Goal: Navigation & Orientation: Find specific page/section

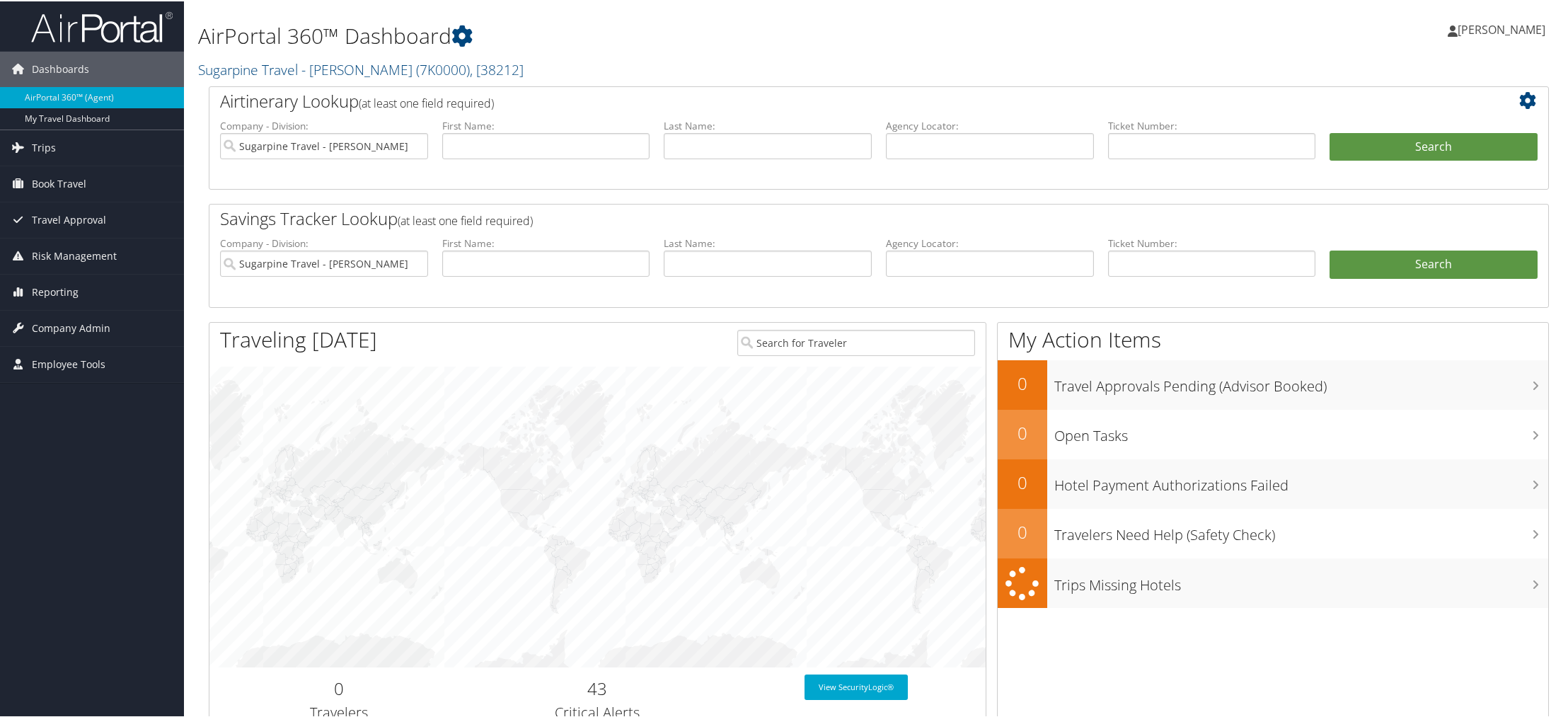
click at [1519, 101] on icon at bounding box center [1530, 99] width 24 height 17
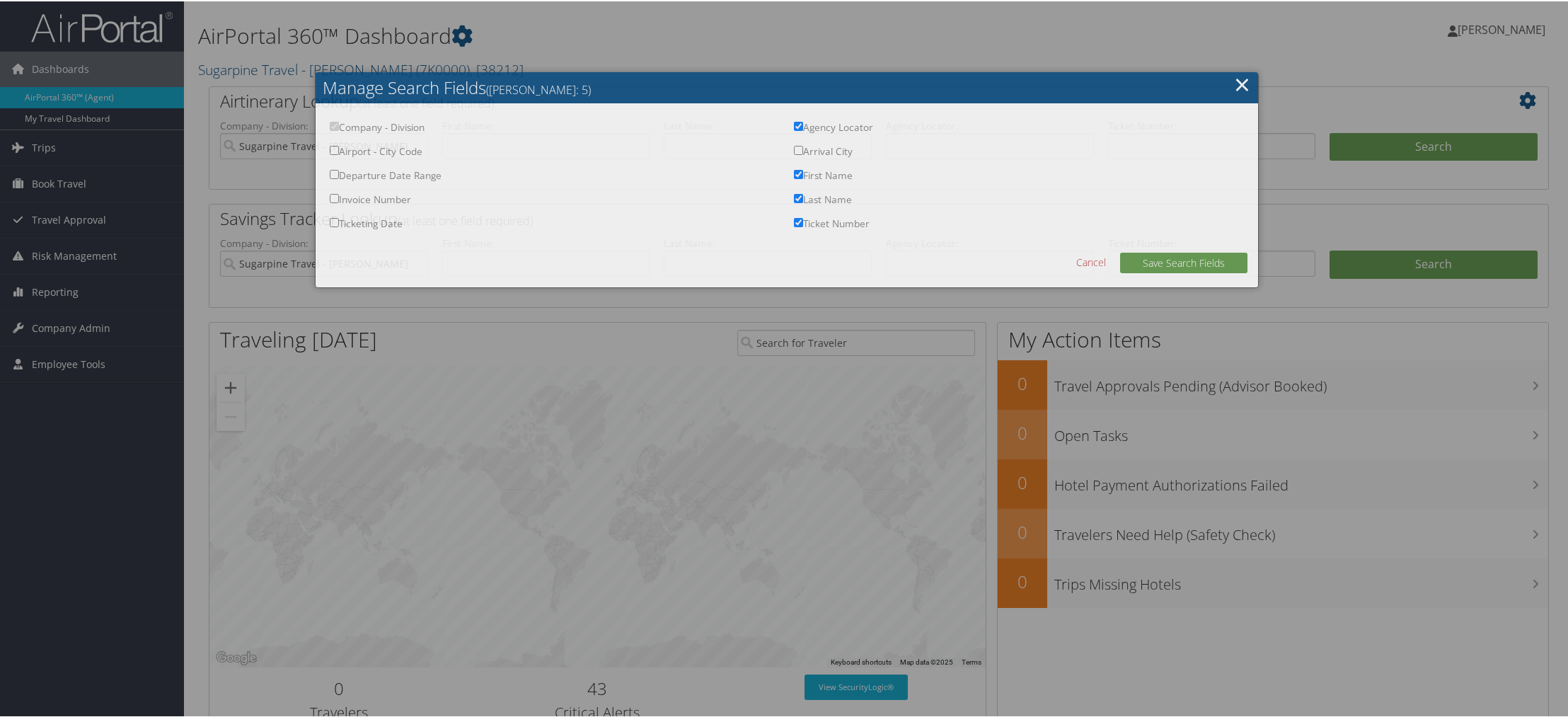
checkbox input "true"
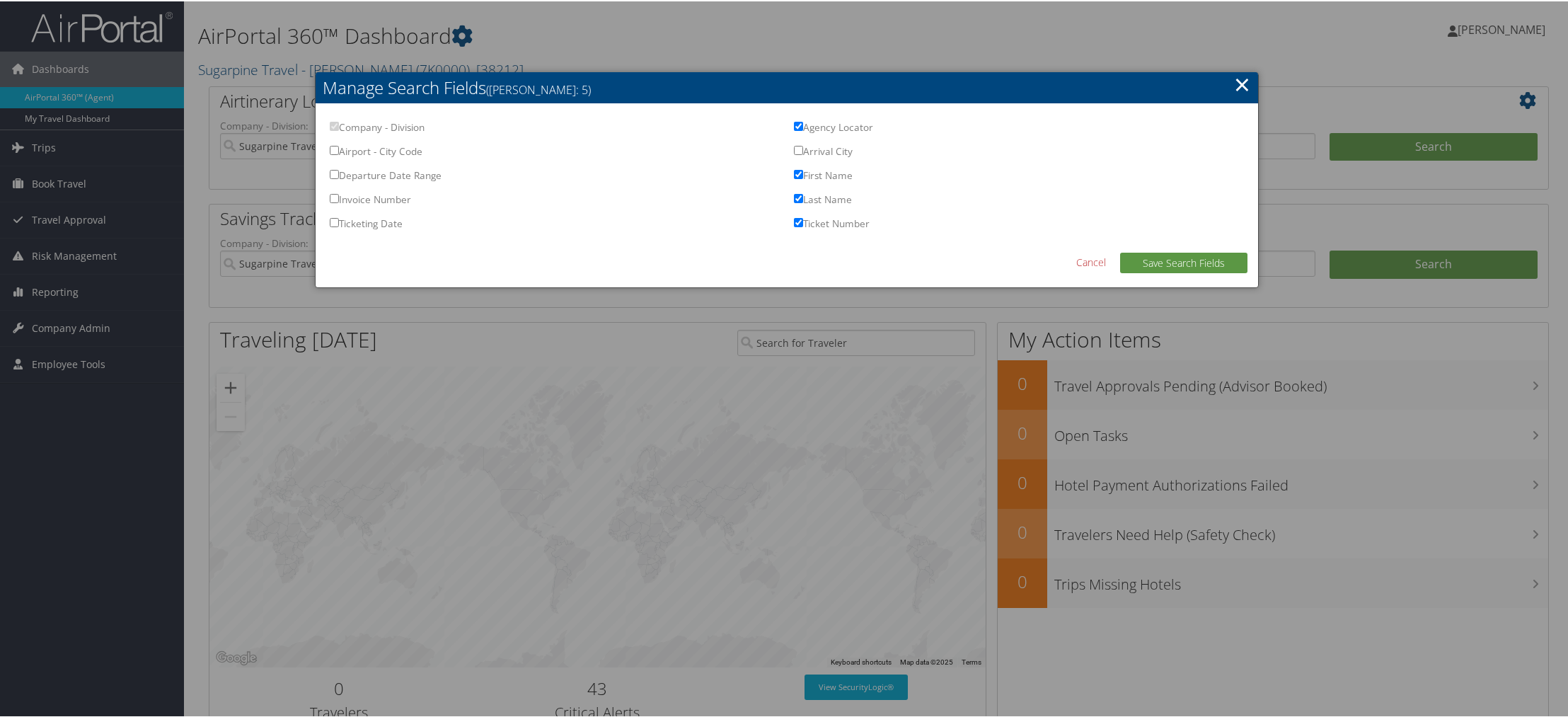
click at [1234, 82] on link "×" at bounding box center [1242, 83] width 16 height 29
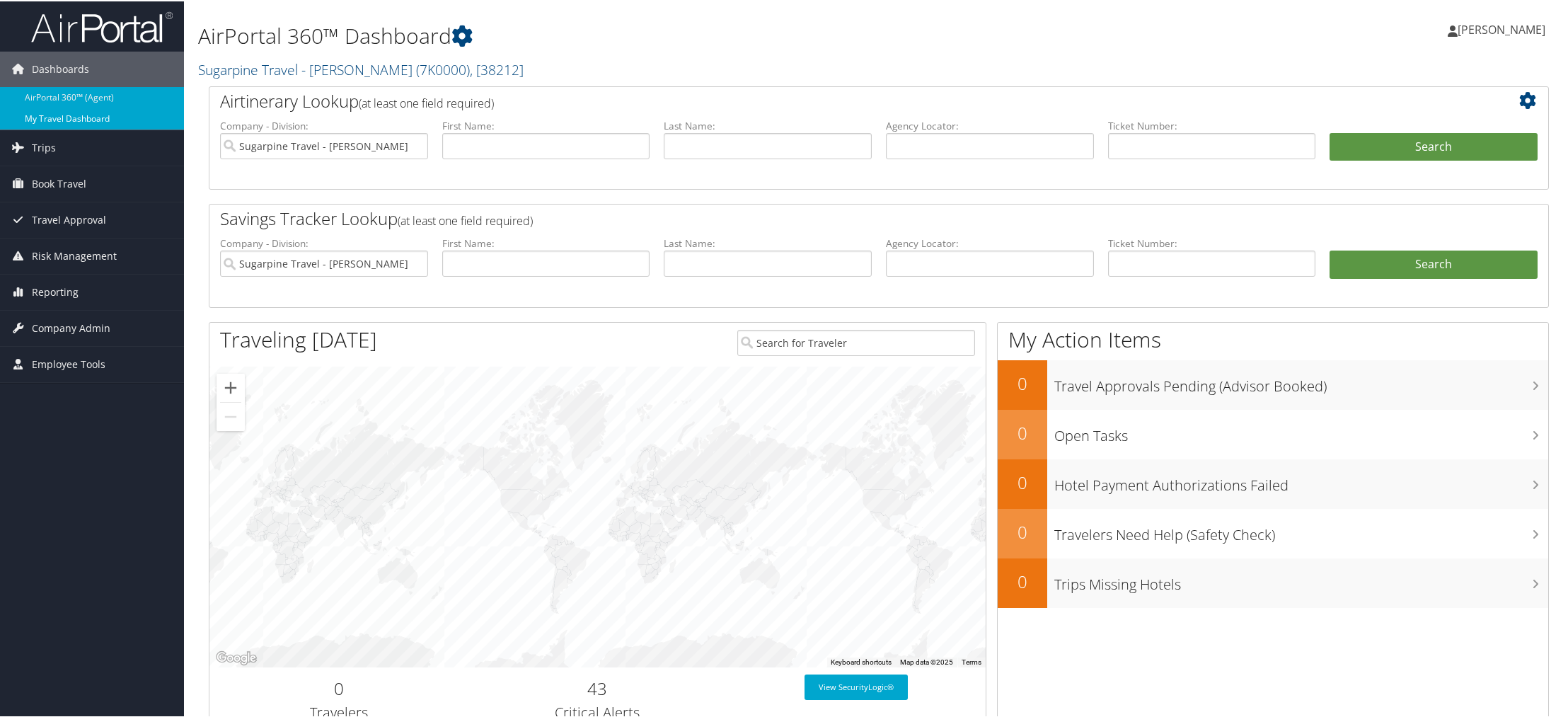
click at [80, 115] on link "My Travel Dashboard" at bounding box center [92, 118] width 184 height 21
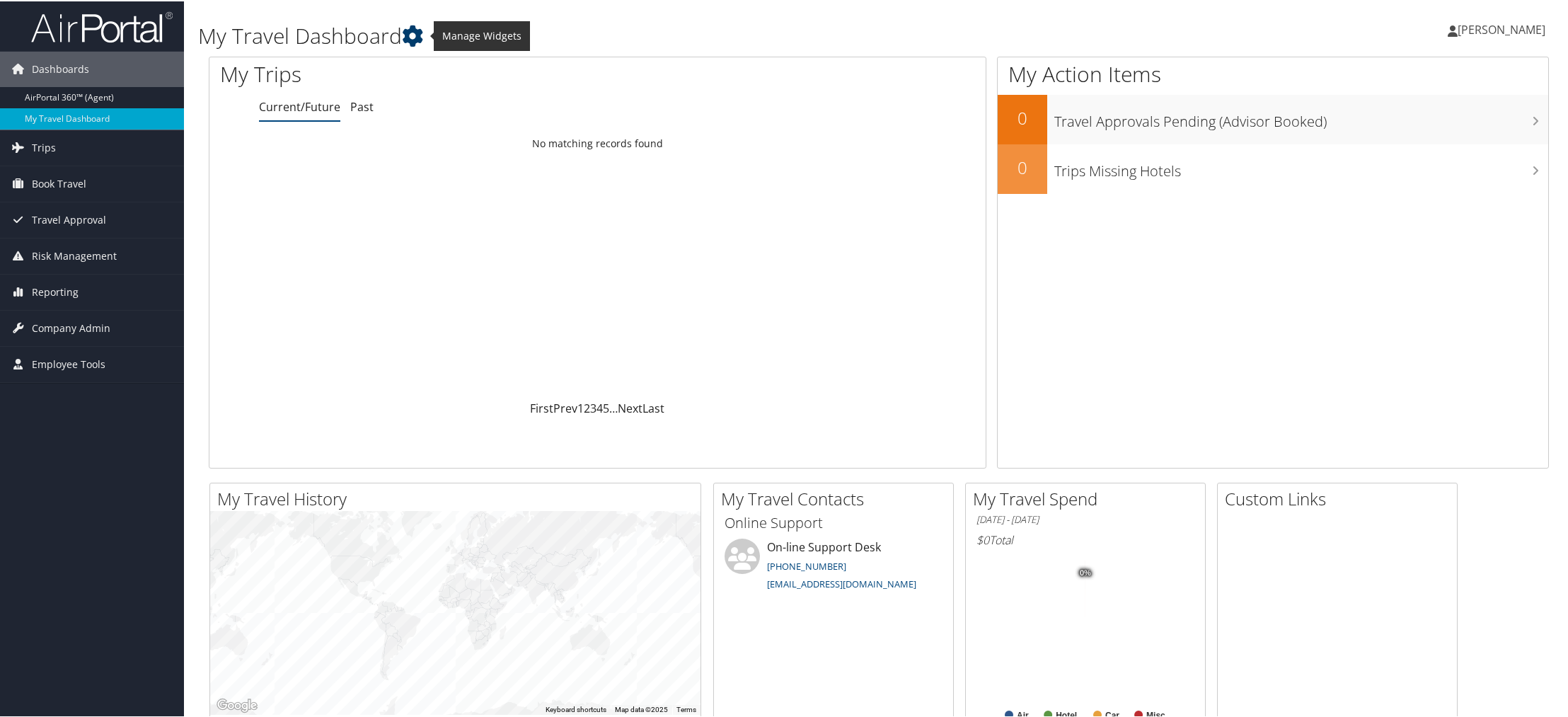
click at [405, 34] on icon at bounding box center [413, 34] width 21 height 21
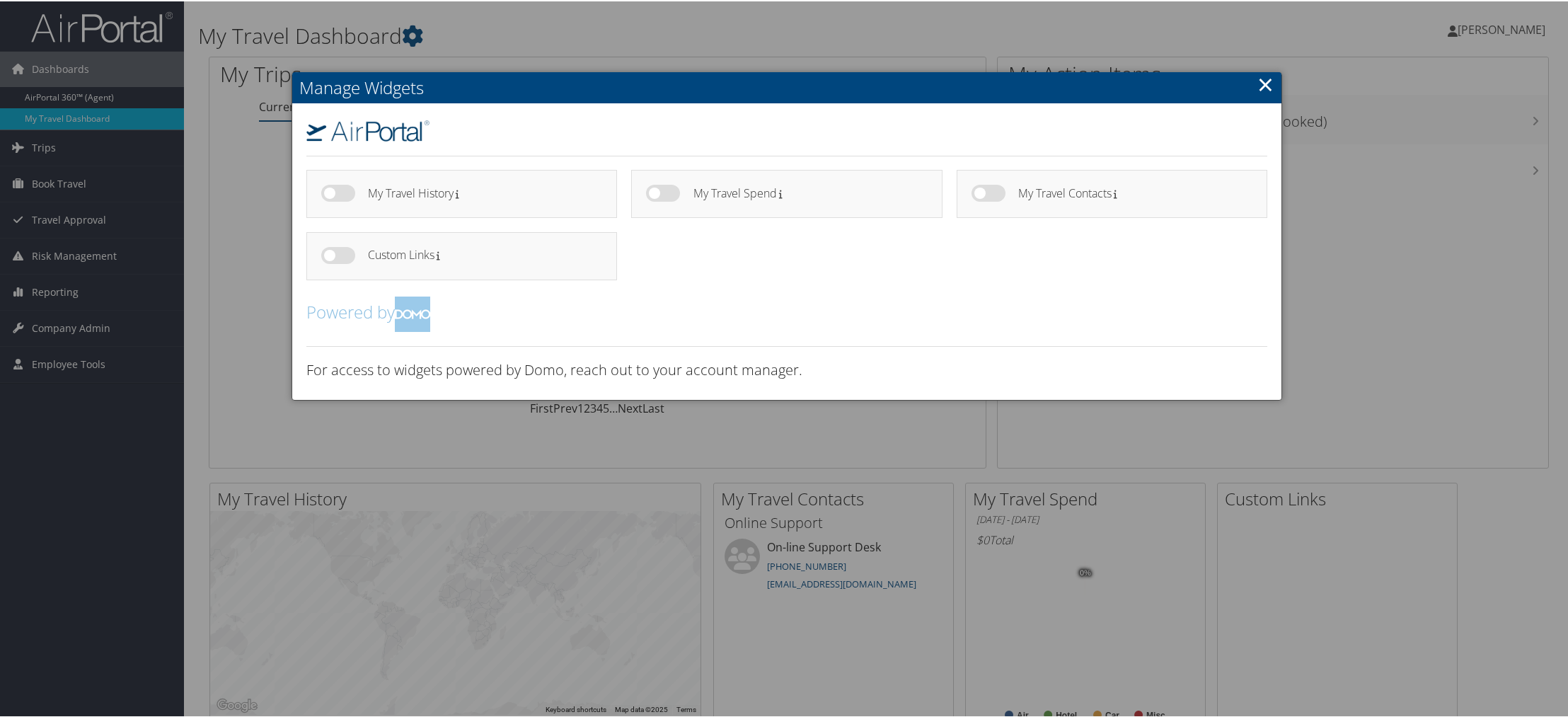
click at [87, 92] on div at bounding box center [786, 358] width 1574 height 717
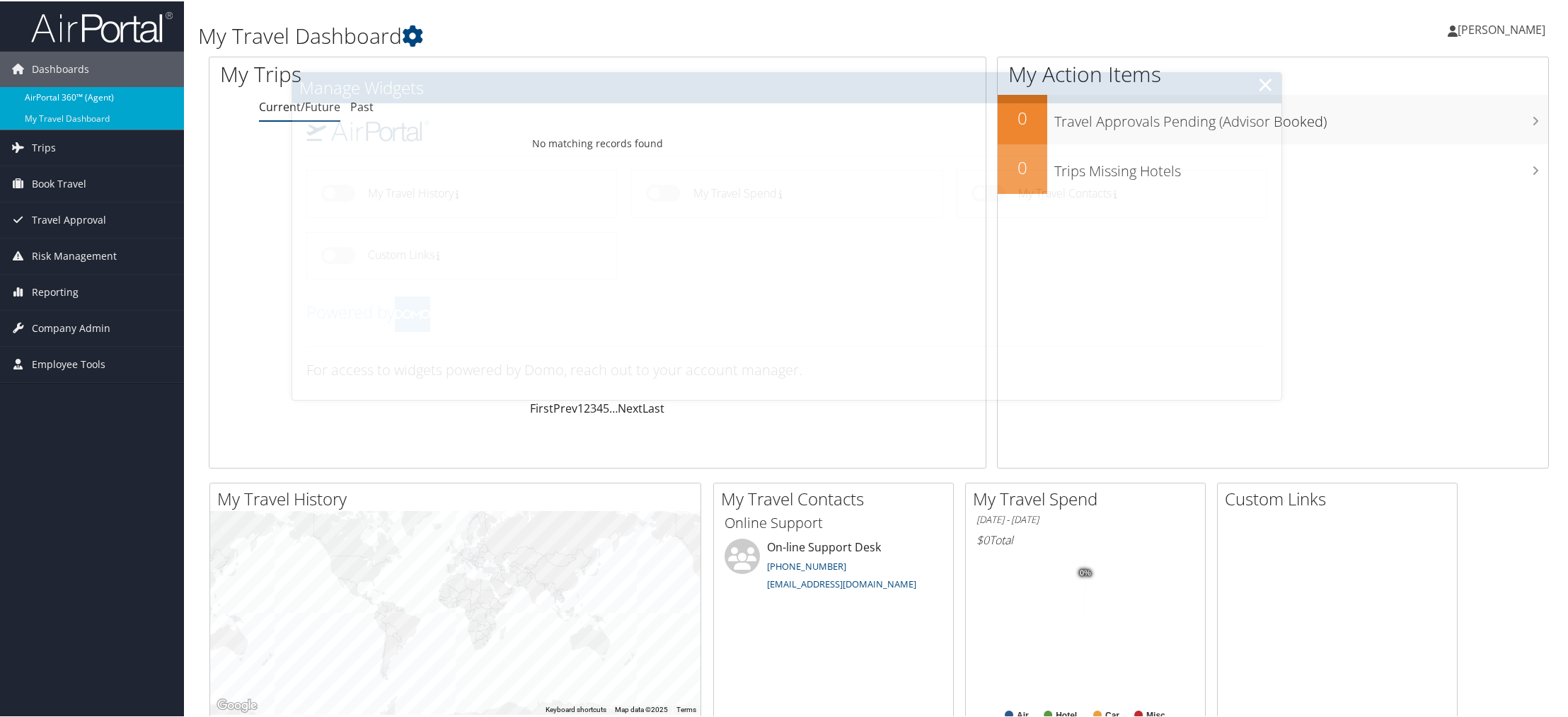
click at [87, 94] on link "AirPortal 360™ (Agent)" at bounding box center [92, 96] width 184 height 21
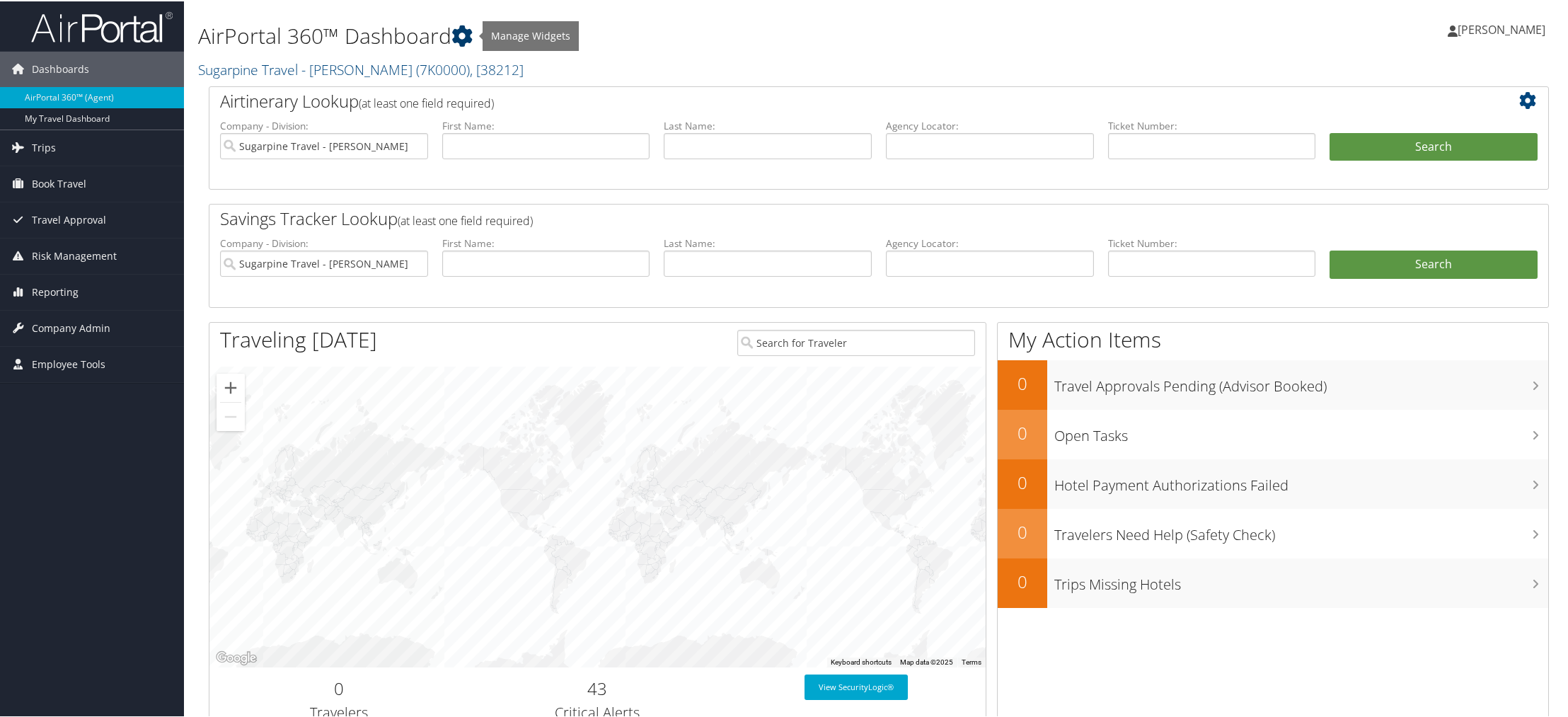
click at [455, 34] on icon at bounding box center [462, 34] width 21 height 21
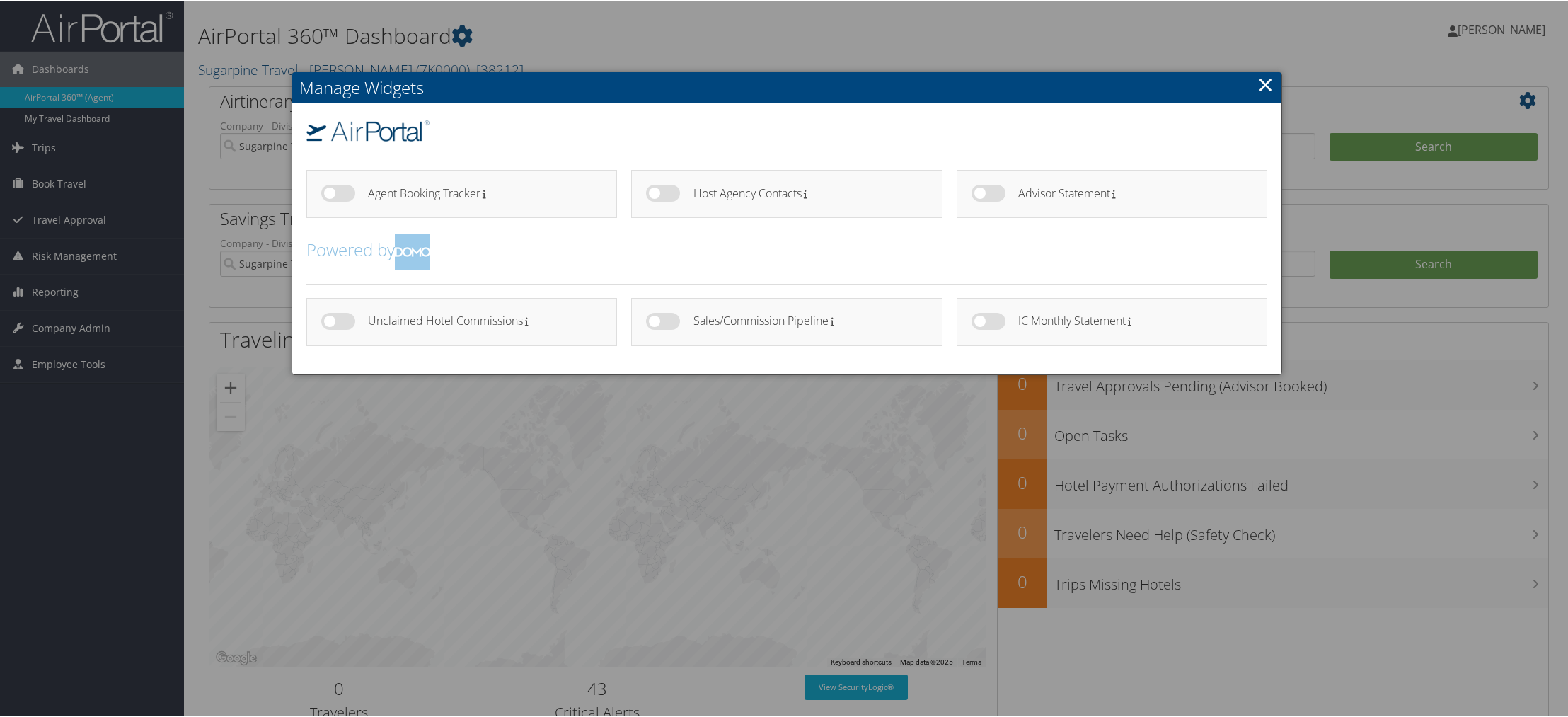
click at [987, 321] on label at bounding box center [988, 320] width 34 height 17
click at [987, 321] on input "checkbox" at bounding box center [983, 322] width 9 height 9
checkbox input "true"
click at [1252, 83] on h2 "Manage Widgets" at bounding box center [786, 87] width 989 height 31
click at [1261, 83] on link "×" at bounding box center [1266, 83] width 16 height 29
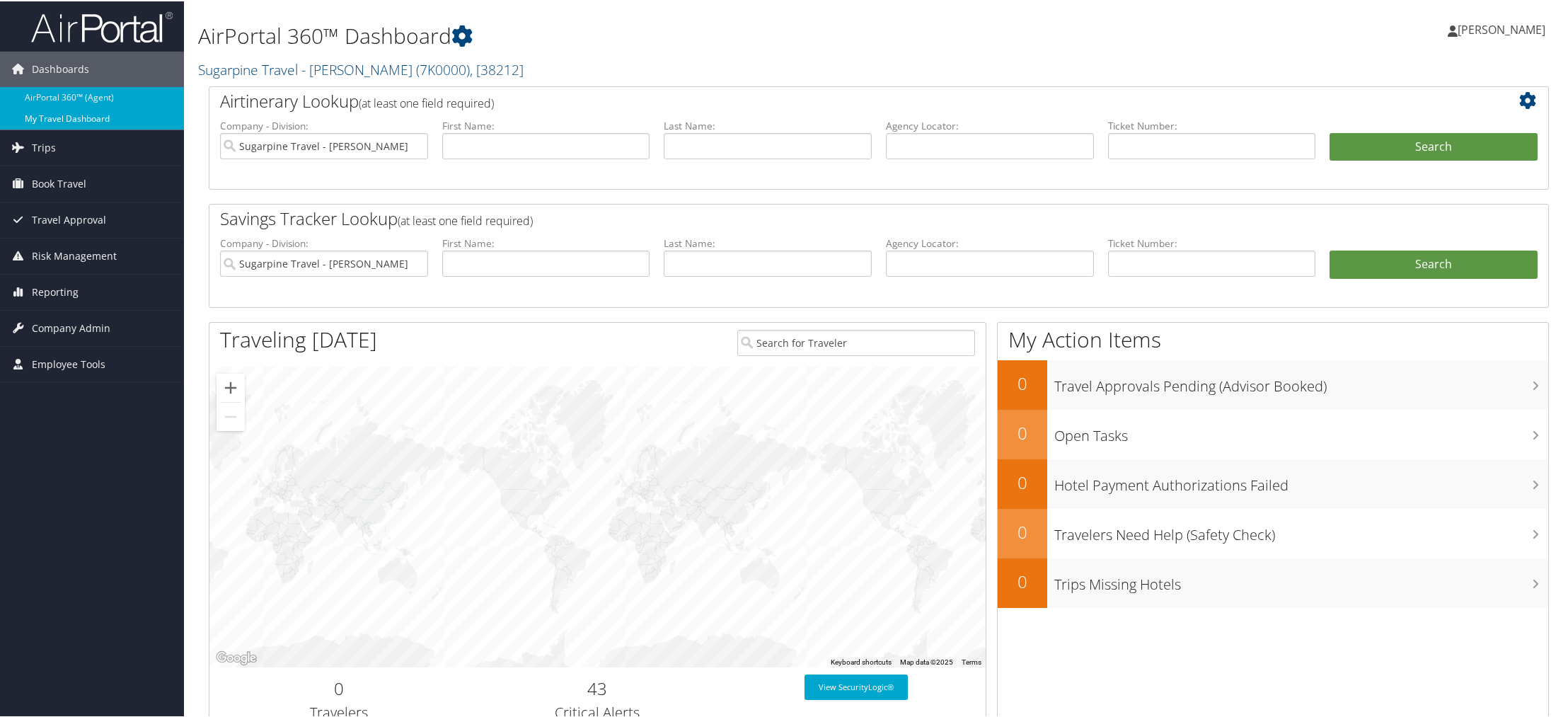
click at [74, 113] on link "My Travel Dashboard" at bounding box center [92, 118] width 184 height 21
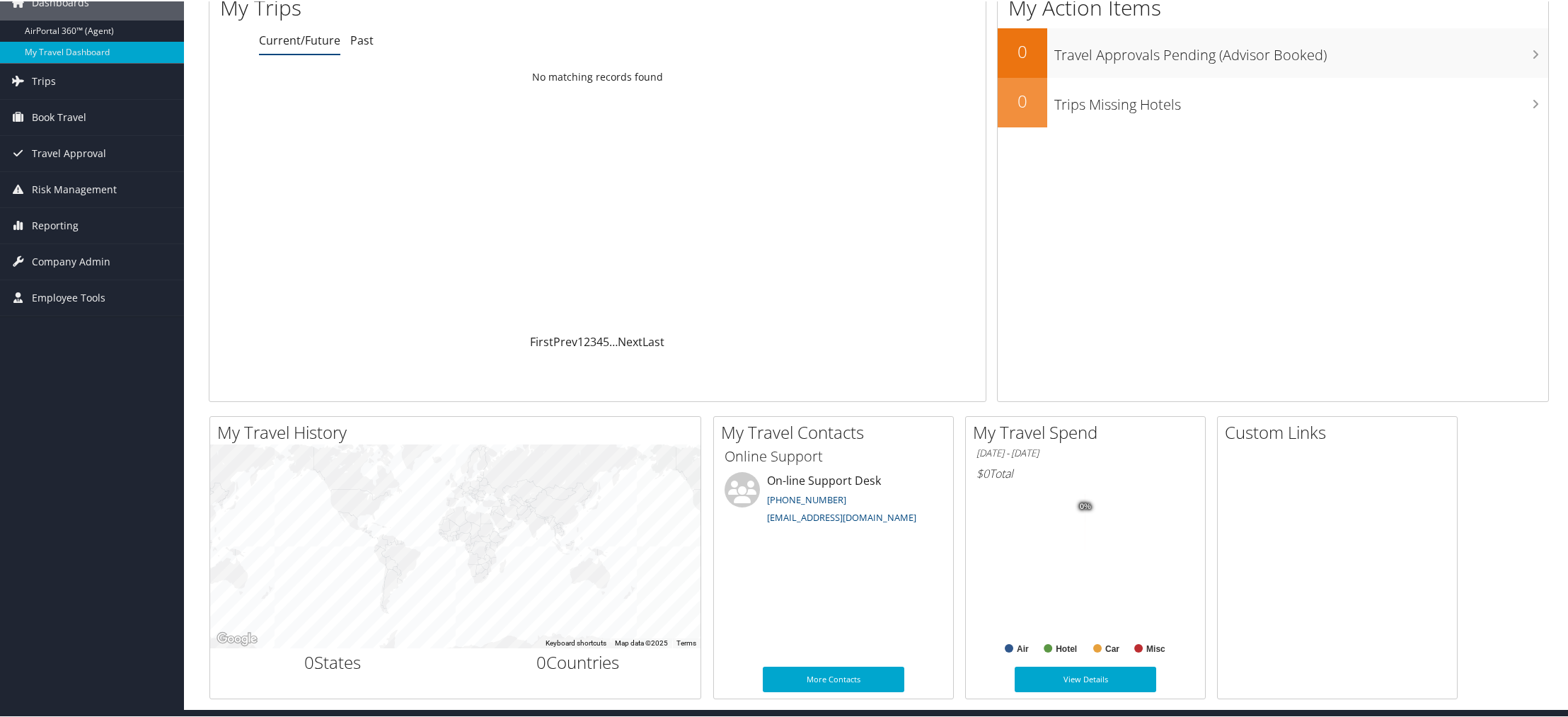
scroll to position [60, 0]
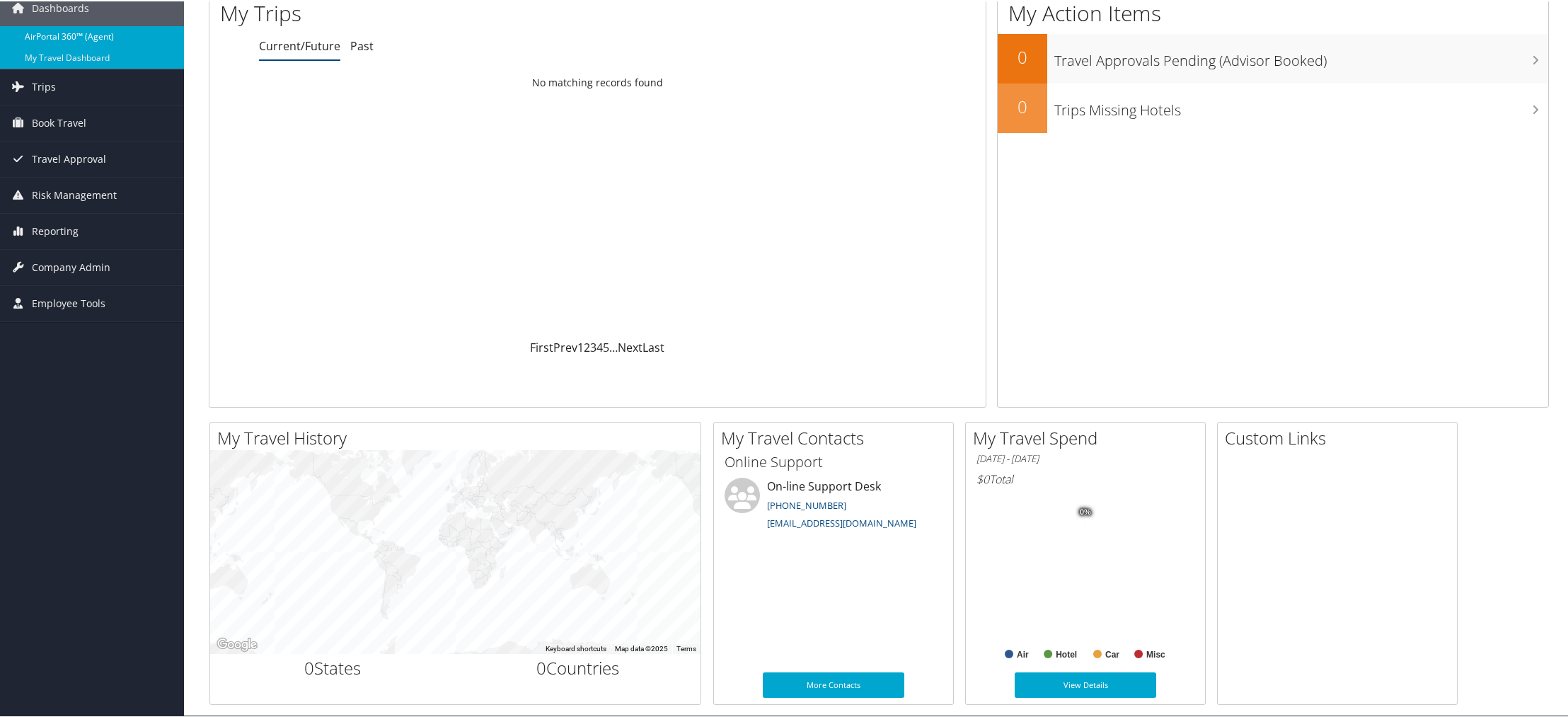
click at [39, 33] on link "AirPortal 360™ (Agent)" at bounding box center [92, 35] width 184 height 21
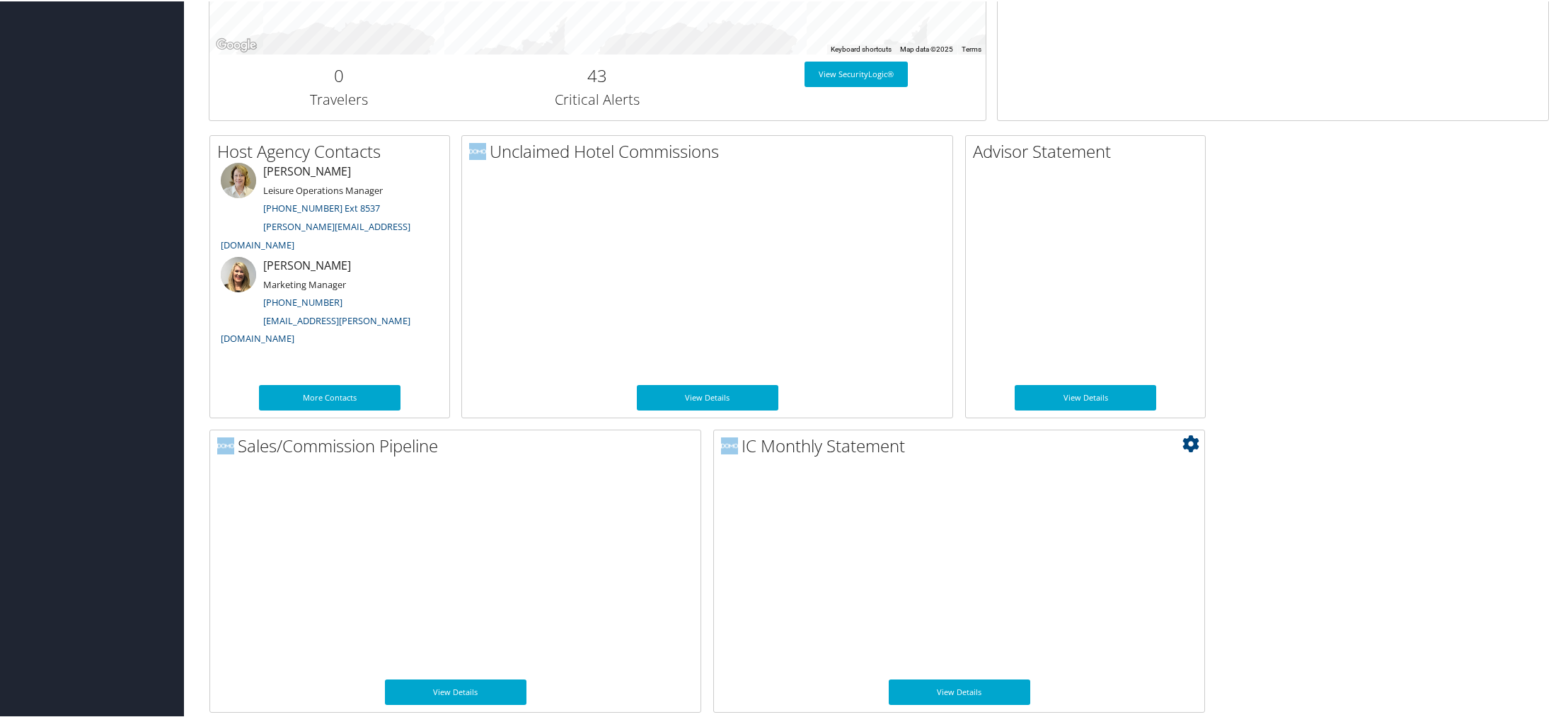
scroll to position [616, 0]
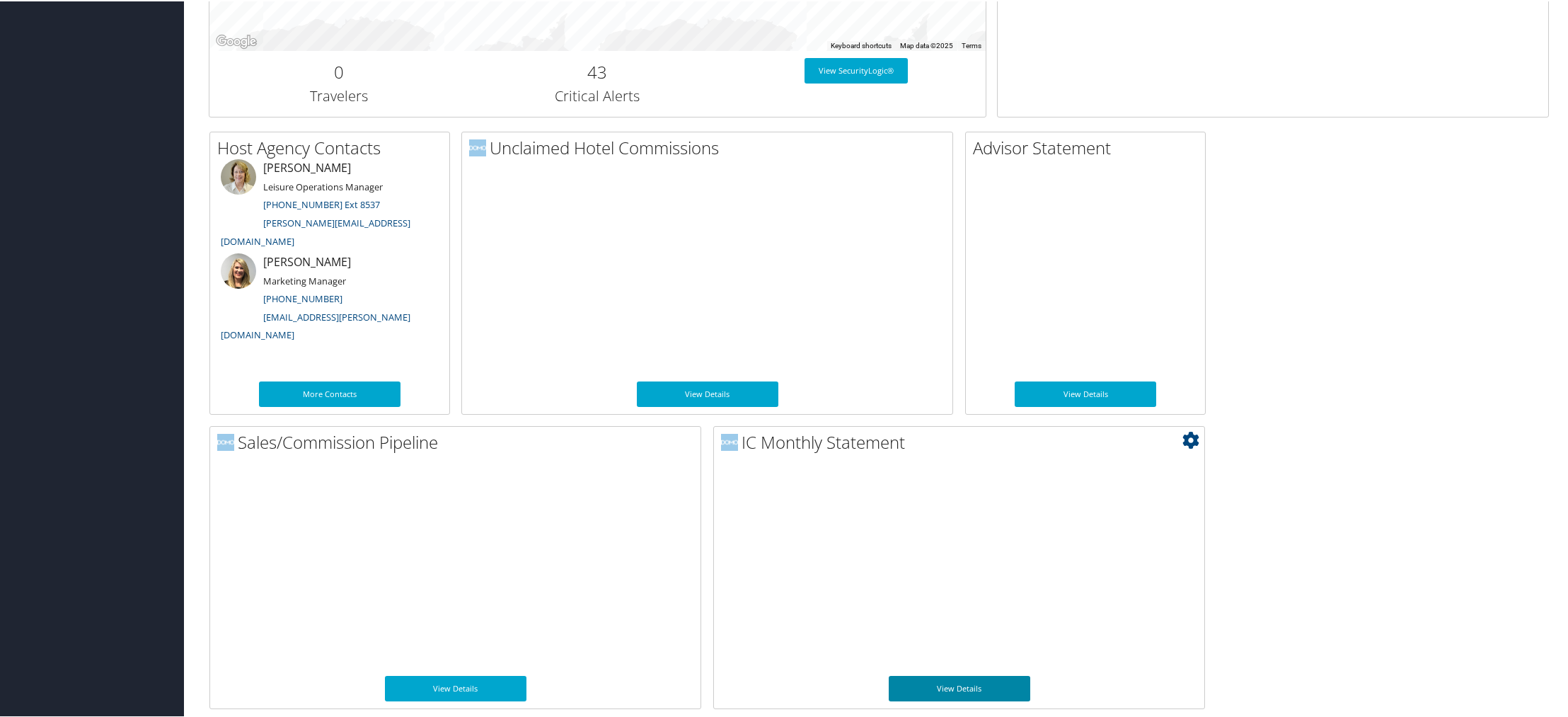
click at [945, 689] on link "View Details" at bounding box center [959, 687] width 141 height 25
